Goal: Check status: Check status

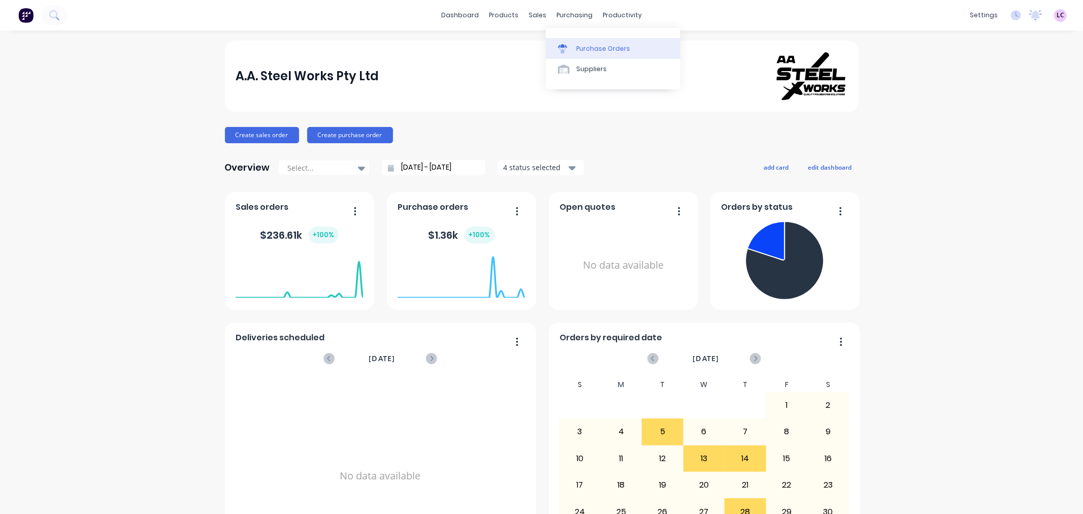
click at [569, 49] on div at bounding box center [565, 48] width 15 height 9
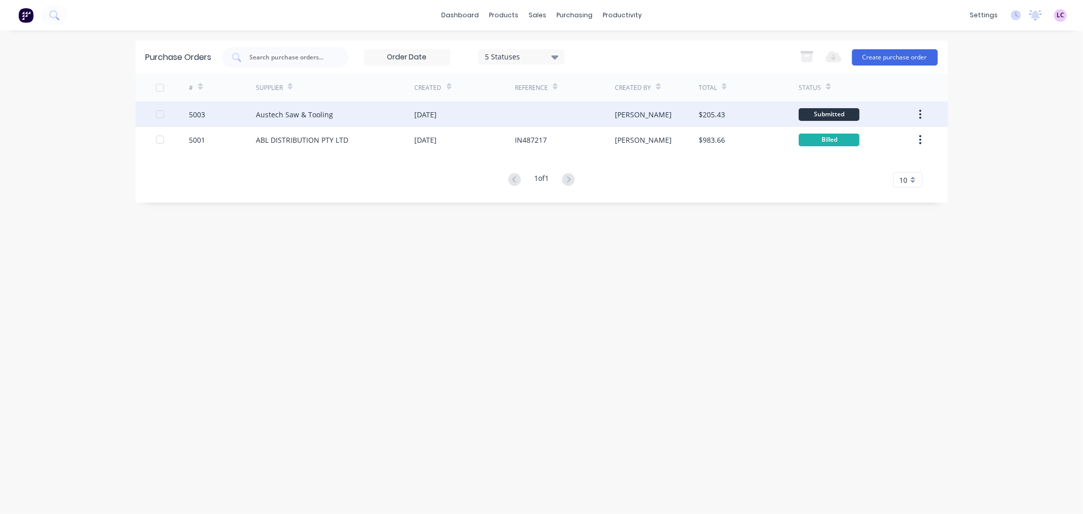
click at [419, 113] on div "[DATE]" at bounding box center [426, 114] width 22 height 11
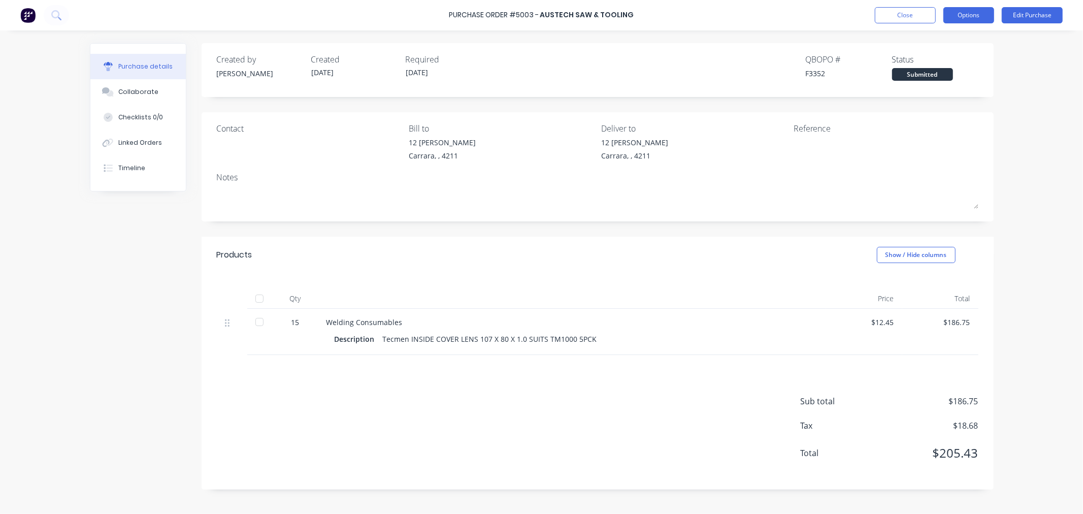
click at [958, 14] on button "Options" at bounding box center [968, 15] width 51 height 16
click at [1045, 158] on div "Purchase Order #5003 - Austech Saw & Tooling Close Options Print / Email Conver…" at bounding box center [541, 257] width 1083 height 514
click at [907, 16] on button "Close" at bounding box center [905, 15] width 61 height 16
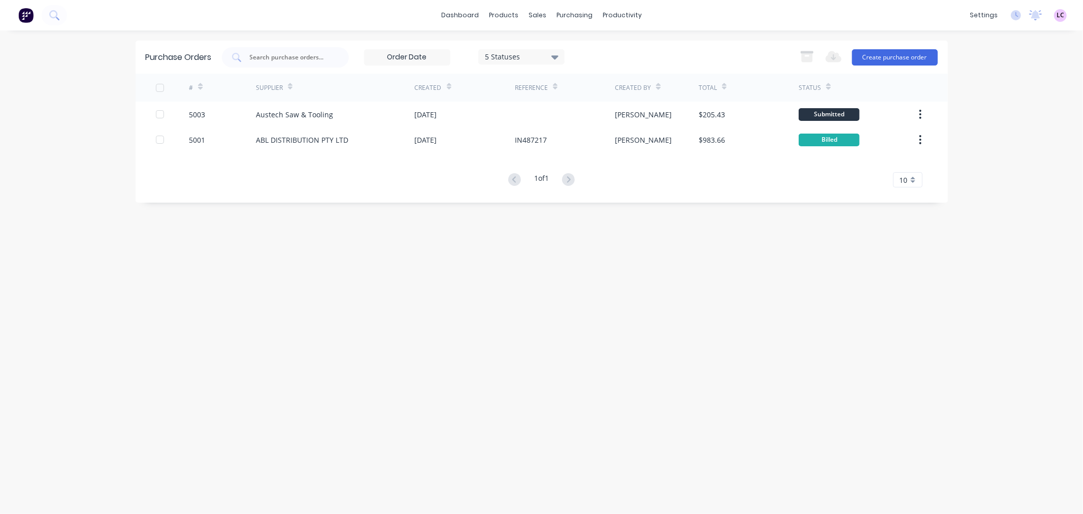
click at [555, 54] on icon at bounding box center [554, 56] width 7 height 11
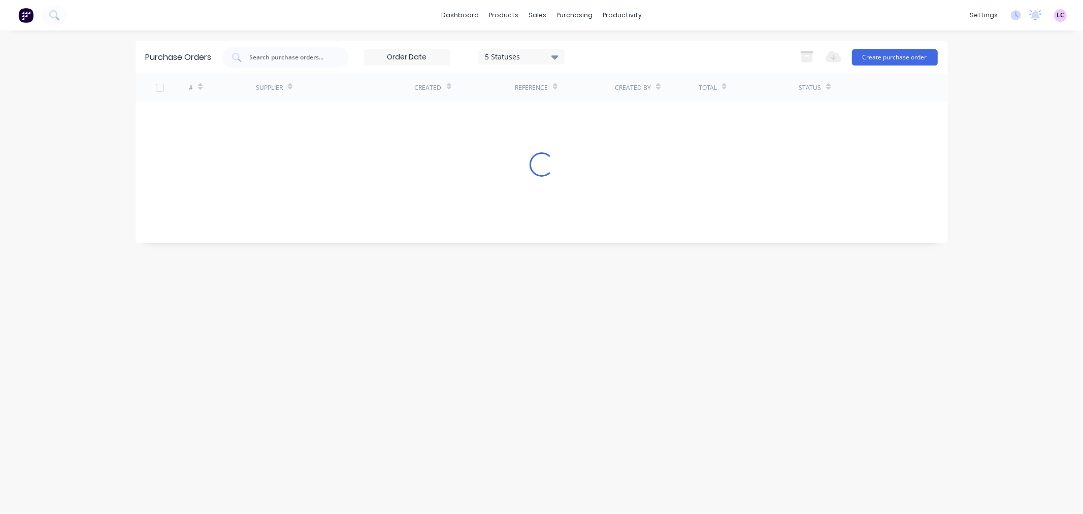
click at [694, 339] on div "Purchase Orders 5 Statuses 5 Statuses Export to Excel (XLSX) Create purchase or…" at bounding box center [542, 272] width 812 height 463
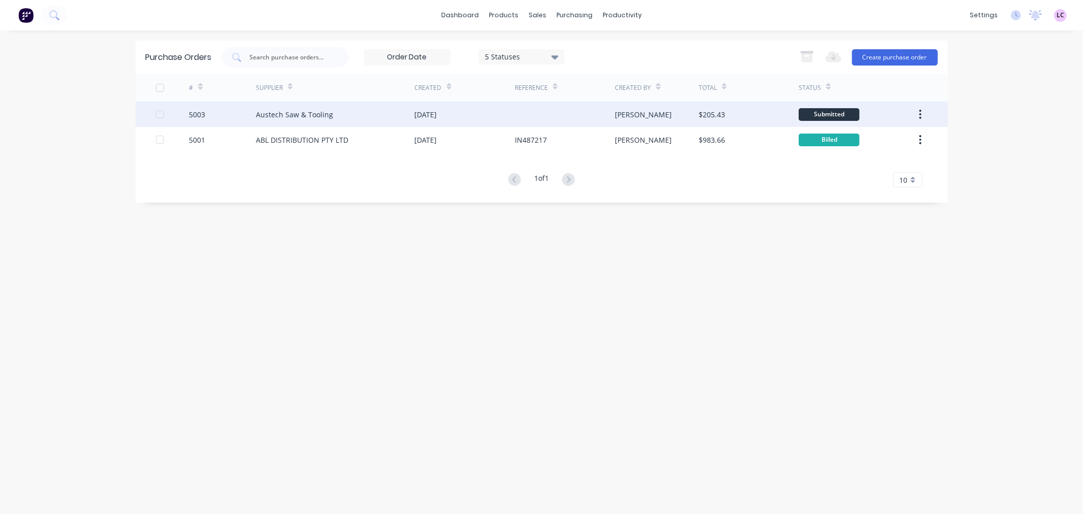
click at [815, 109] on div "Submitted" at bounding box center [829, 114] width 61 height 13
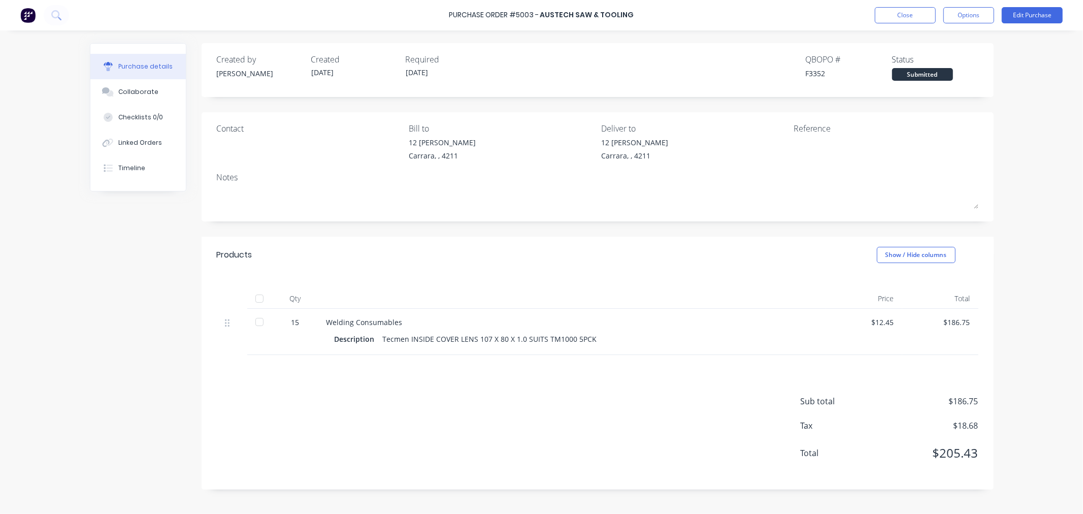
click at [909, 77] on div "Submitted" at bounding box center [922, 74] width 61 height 13
click at [151, 92] on div "Collaborate" at bounding box center [138, 91] width 40 height 9
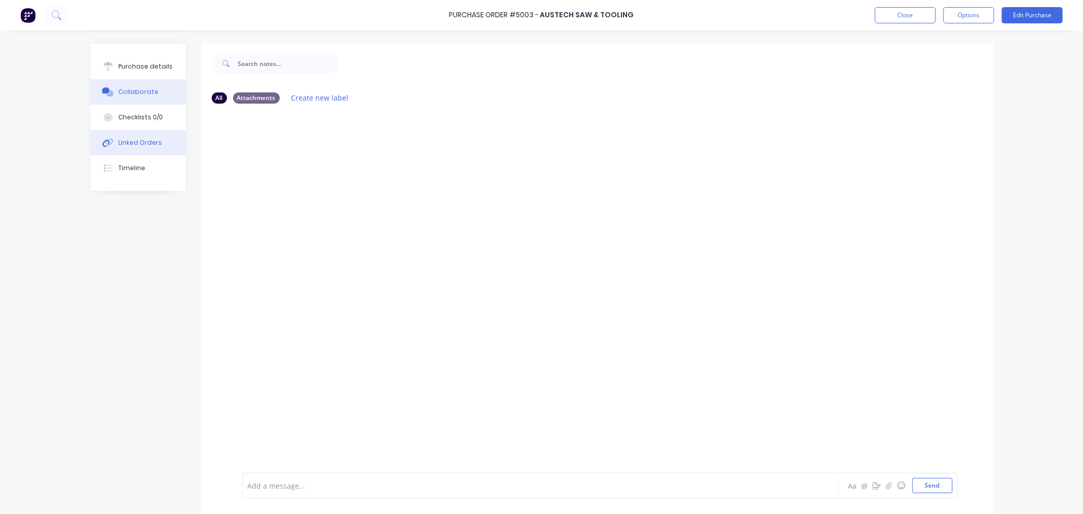
click at [144, 139] on div "Linked Orders" at bounding box center [140, 142] width 44 height 9
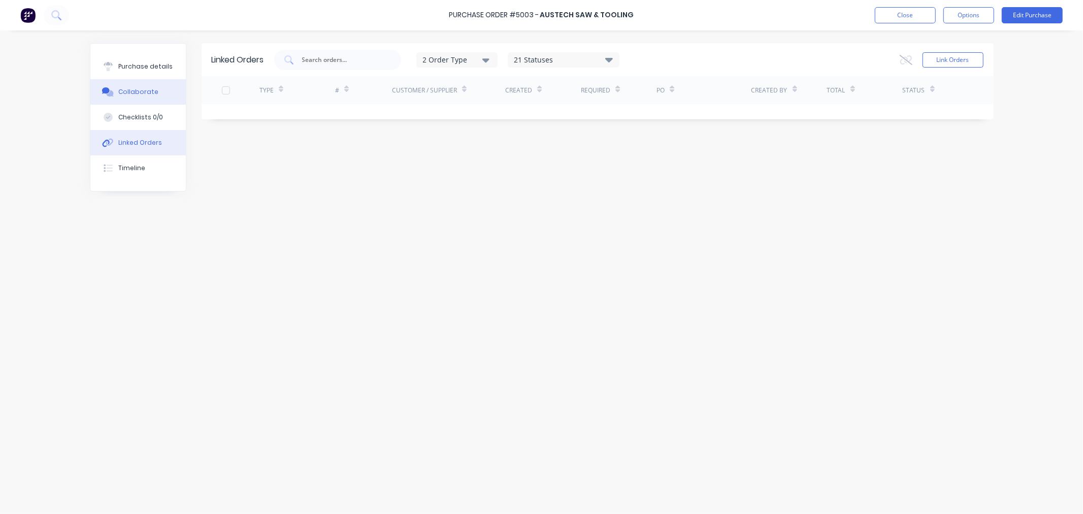
click at [150, 83] on button "Collaborate" at bounding box center [137, 91] width 95 height 25
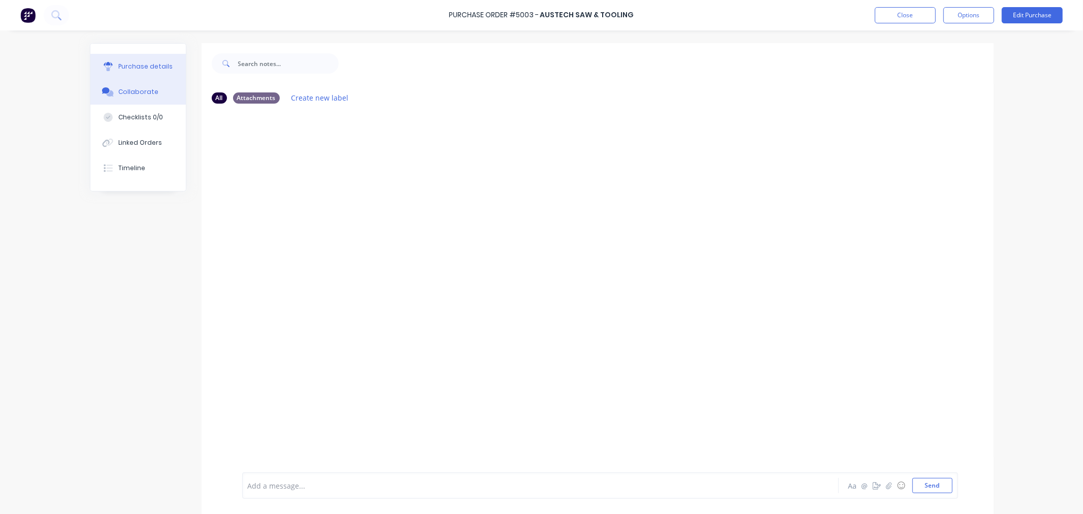
click at [142, 54] on button "Purchase details" at bounding box center [137, 66] width 95 height 25
